Goal: Information Seeking & Learning: Check status

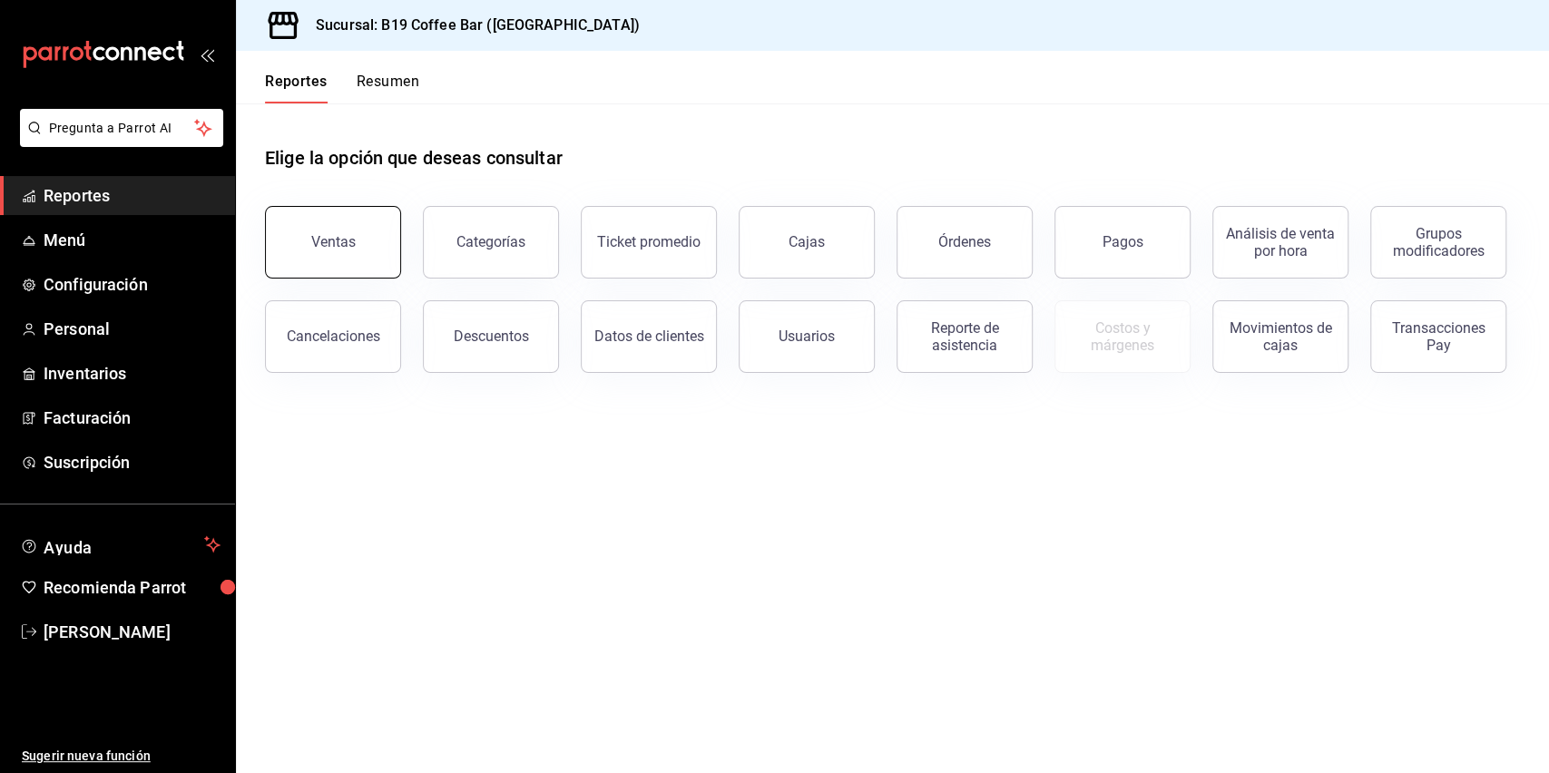
click at [312, 237] on button "Ventas" at bounding box center [333, 242] width 136 height 73
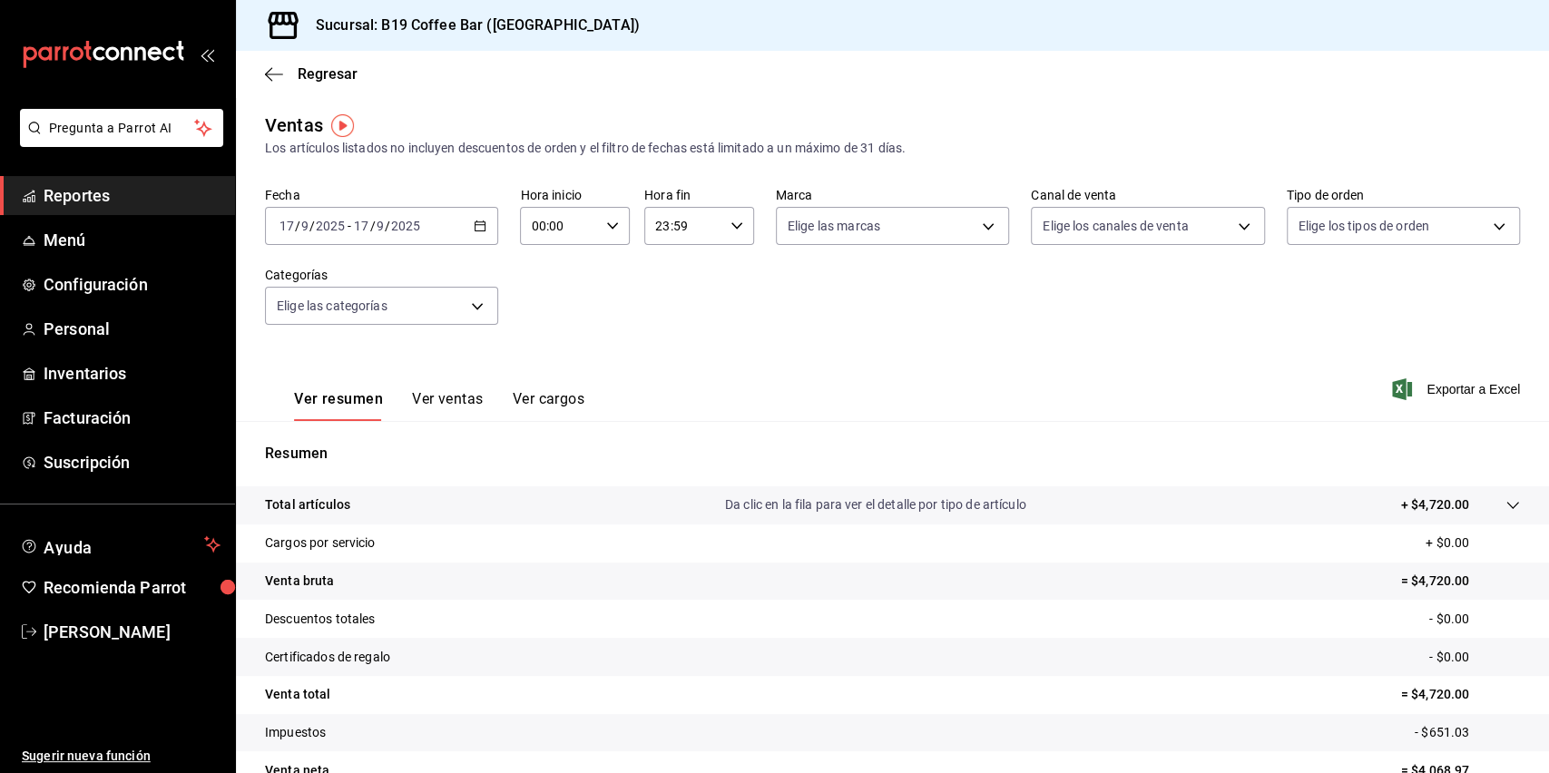
click at [129, 185] on span "Reportes" at bounding box center [132, 195] width 177 height 24
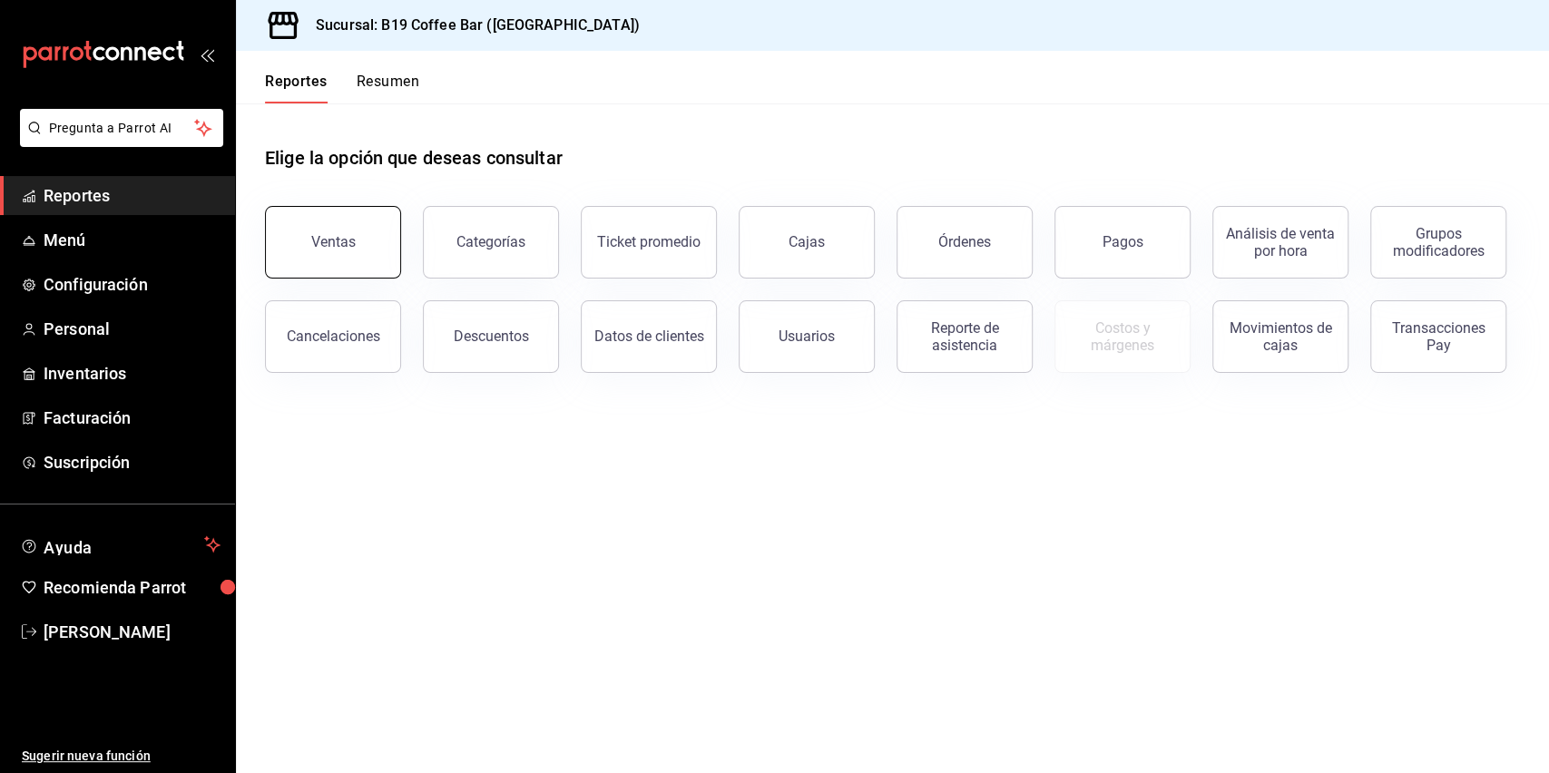
drag, startPoint x: 341, startPoint y: 280, endPoint x: 344, endPoint y: 265, distance: 15.7
click at [341, 279] on div "Cancelaciones" at bounding box center [322, 326] width 158 height 94
click at [344, 263] on button "Ventas" at bounding box center [333, 242] width 136 height 73
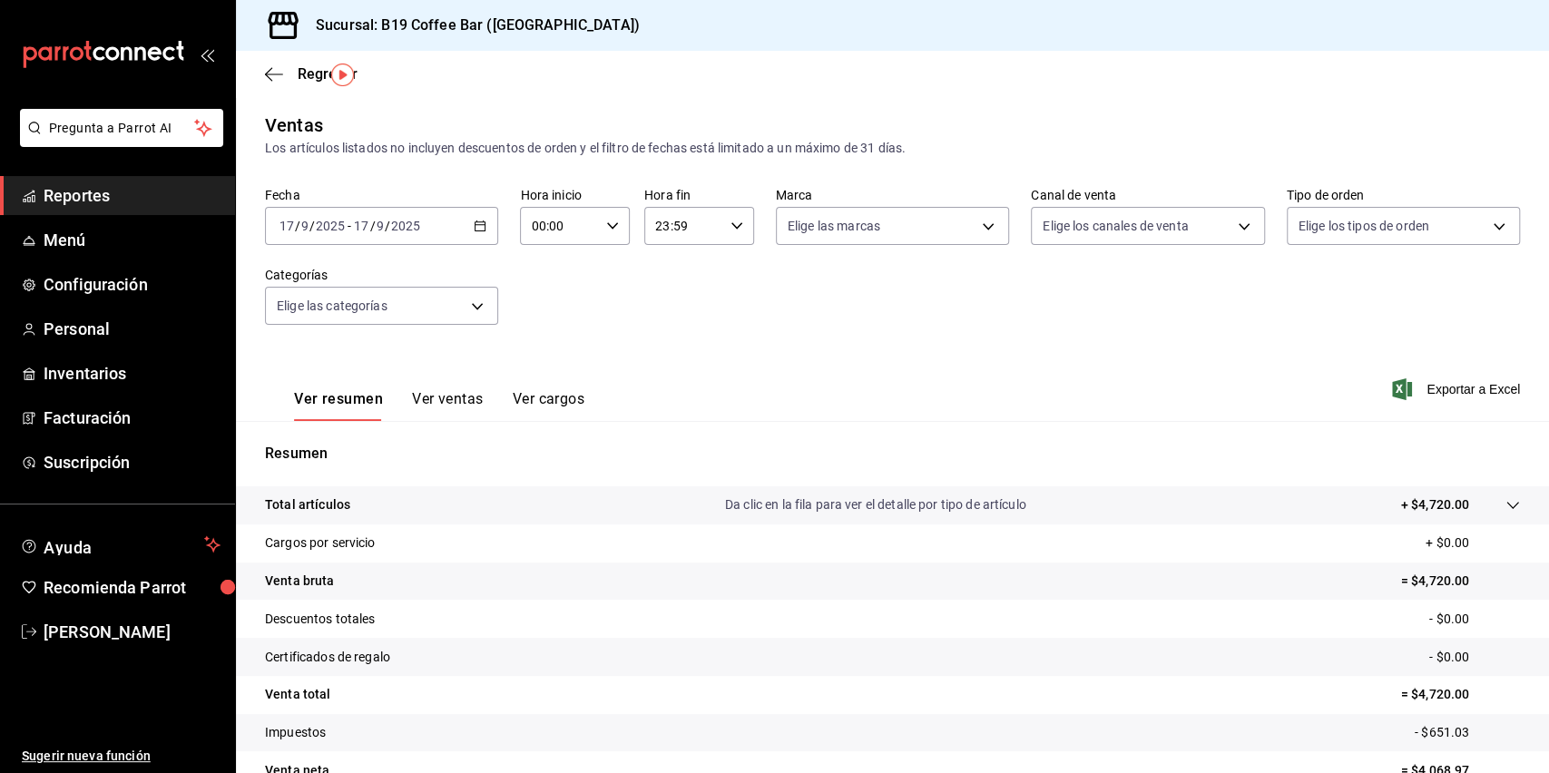
scroll to position [96, 0]
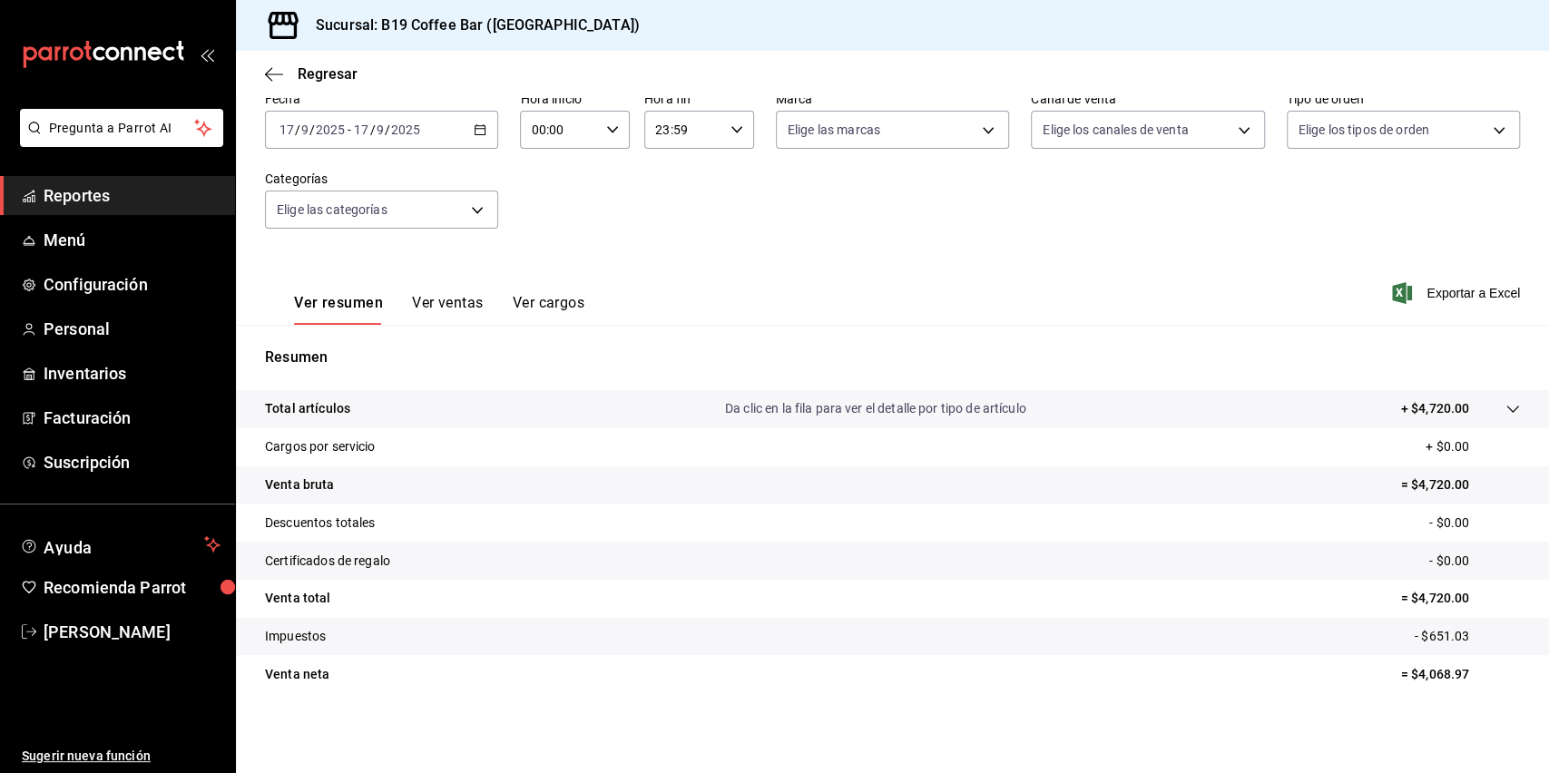
click at [475, 303] on button "Ver ventas" at bounding box center [448, 309] width 72 height 31
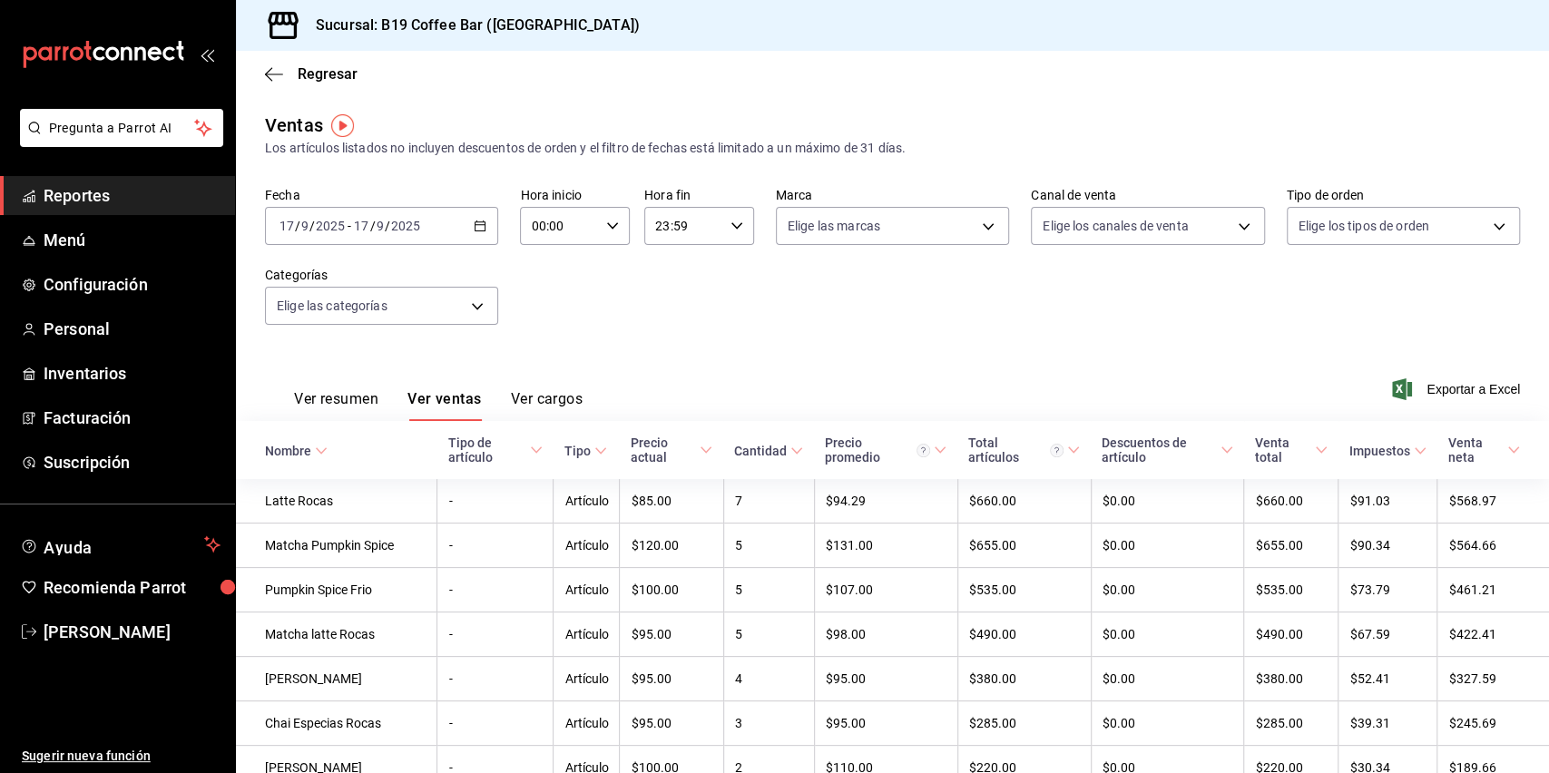
click at [317, 414] on button "Ver resumen" at bounding box center [336, 405] width 84 height 31
